Goal: Task Accomplishment & Management: Manage account settings

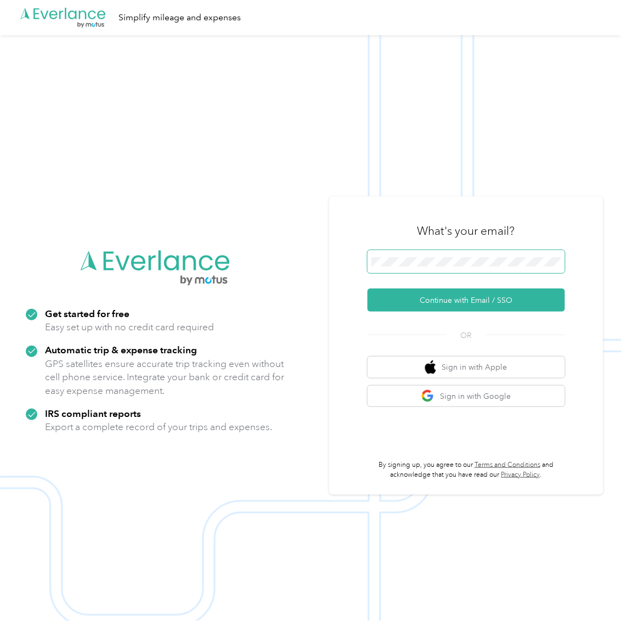
click at [432, 255] on span at bounding box center [467, 261] width 198 height 23
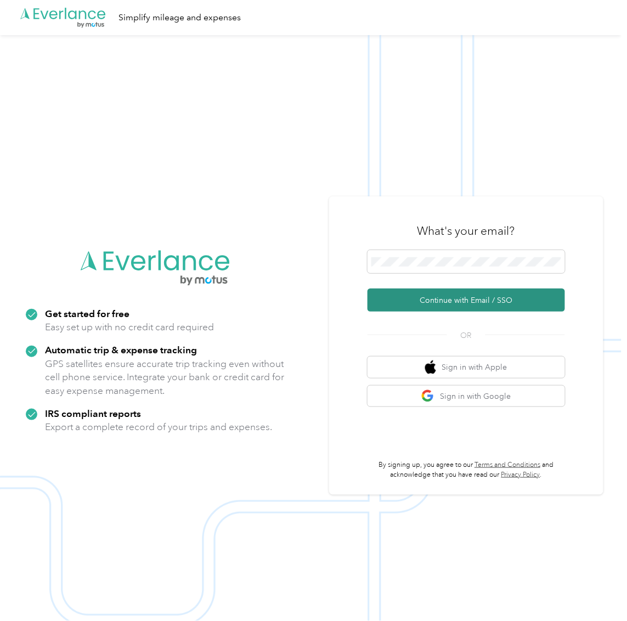
click at [431, 299] on button "Continue with Email / SSO" at bounding box center [467, 300] width 198 height 23
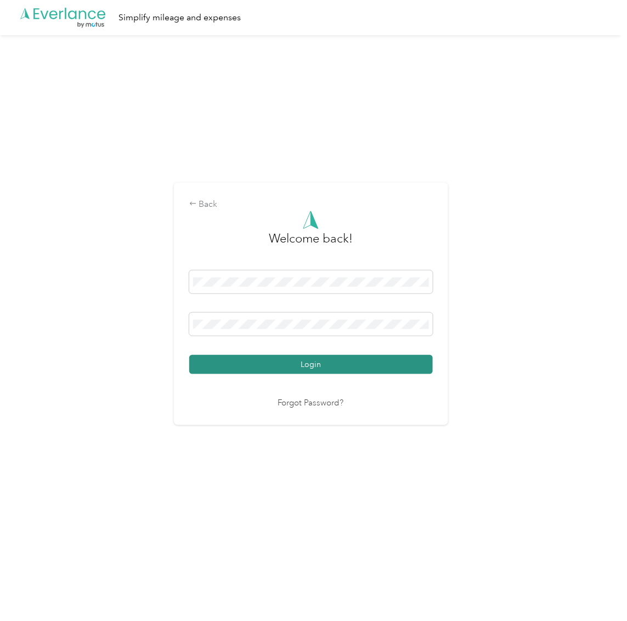
click at [229, 367] on button "Login" at bounding box center [311, 364] width 244 height 19
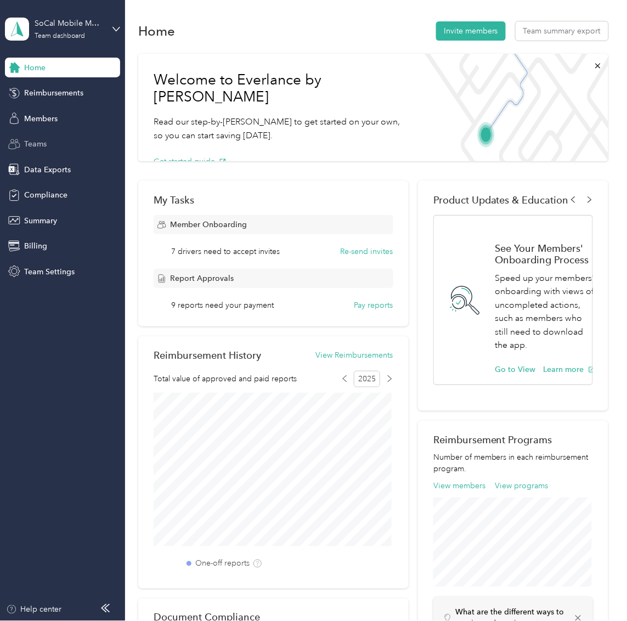
click at [61, 145] on div "Teams" at bounding box center [62, 144] width 115 height 20
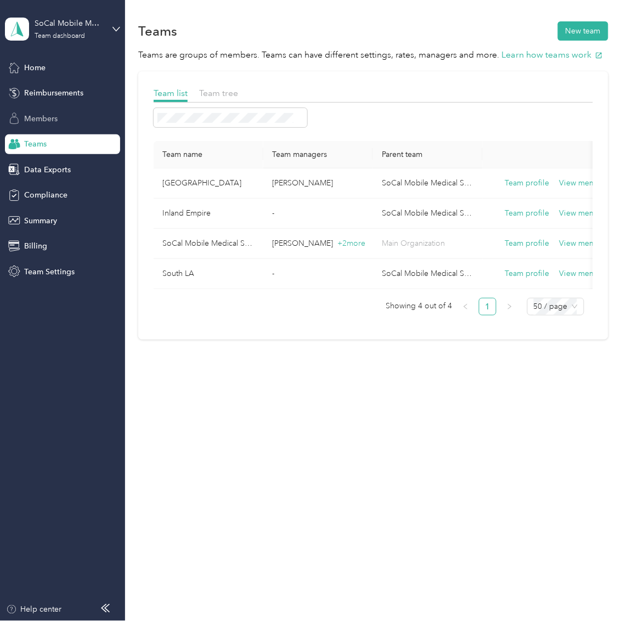
click at [53, 126] on div "Members" at bounding box center [62, 119] width 115 height 20
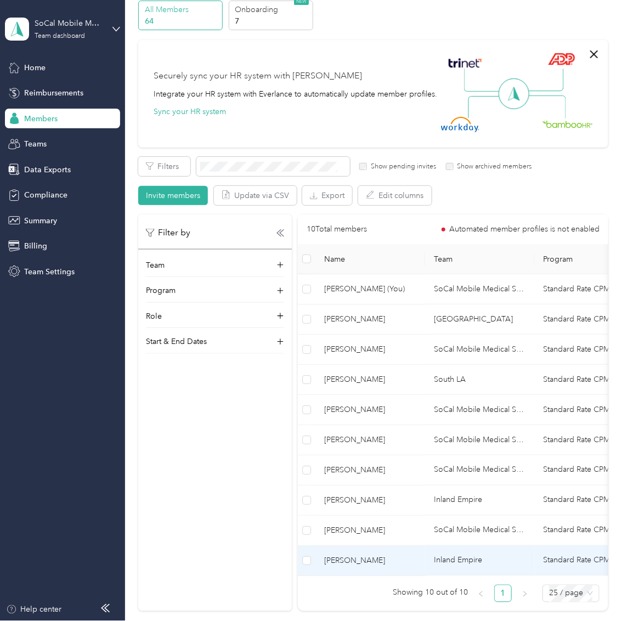
scroll to position [52, 0]
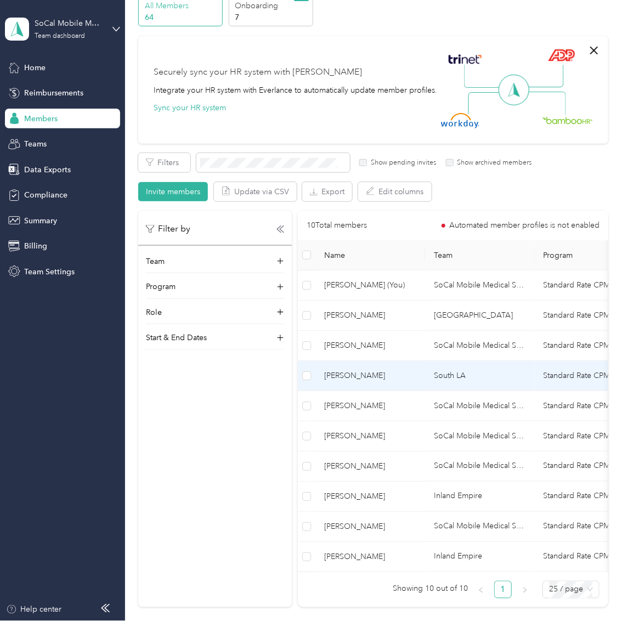
click at [381, 374] on span "[PERSON_NAME]" at bounding box center [370, 376] width 92 height 12
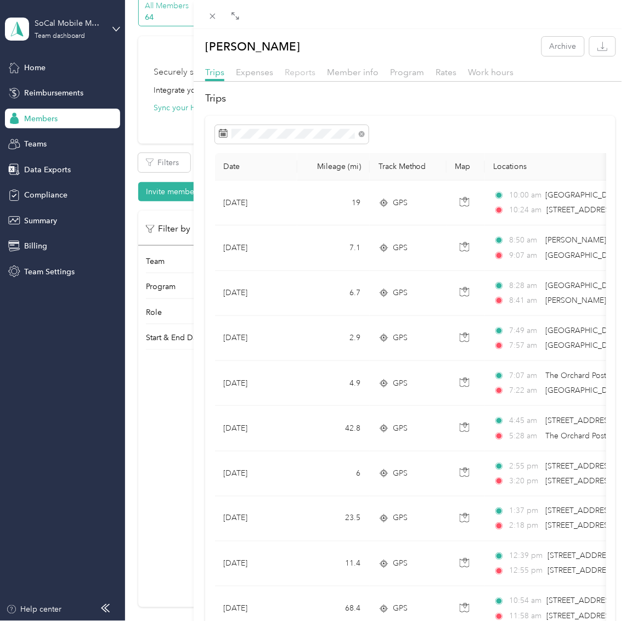
click at [303, 76] on span "Reports" at bounding box center [300, 72] width 31 height 10
